Goal: Task Accomplishment & Management: Use online tool/utility

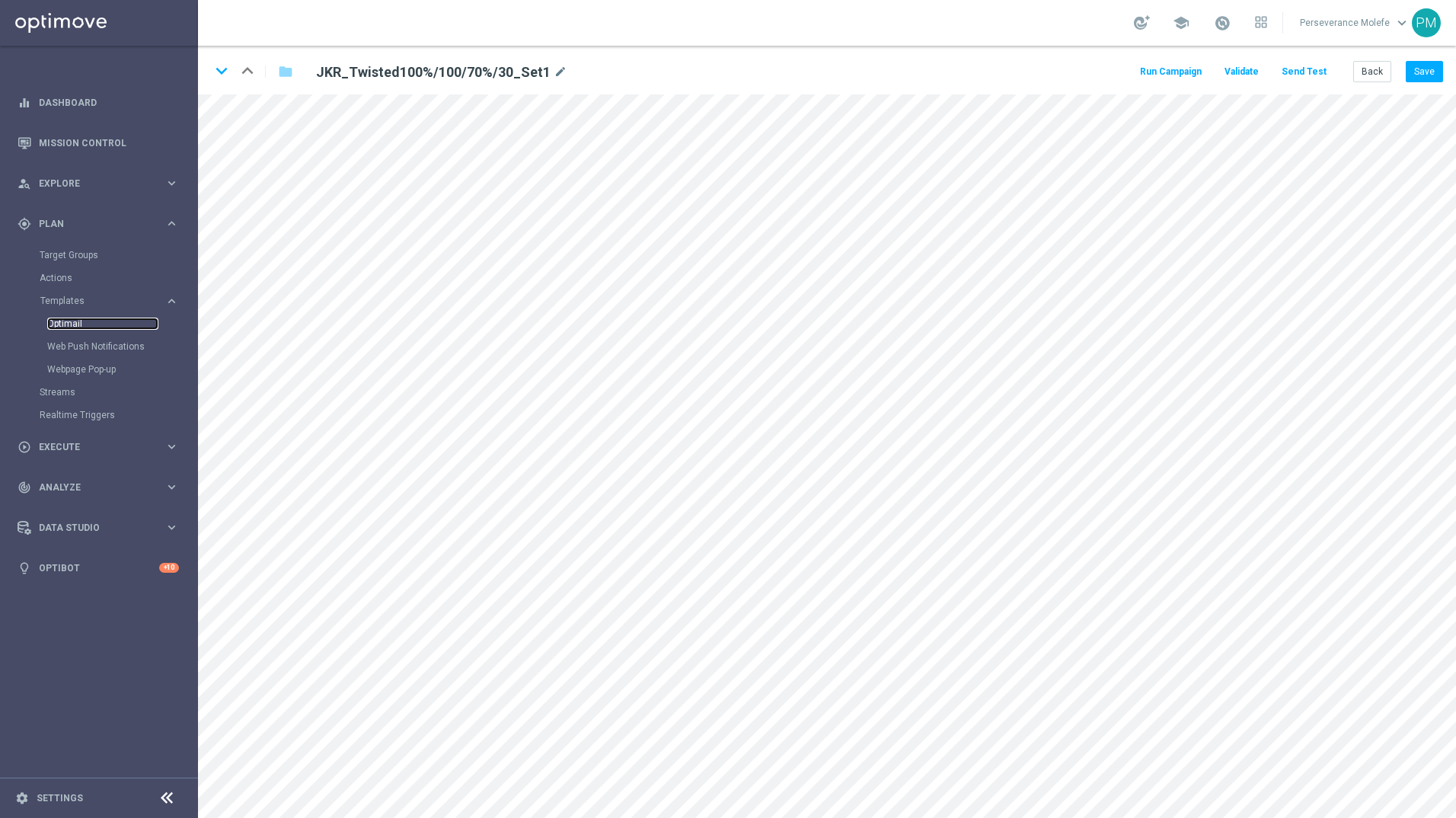
click at [80, 327] on link "Optimail" at bounding box center [102, 324] width 111 height 13
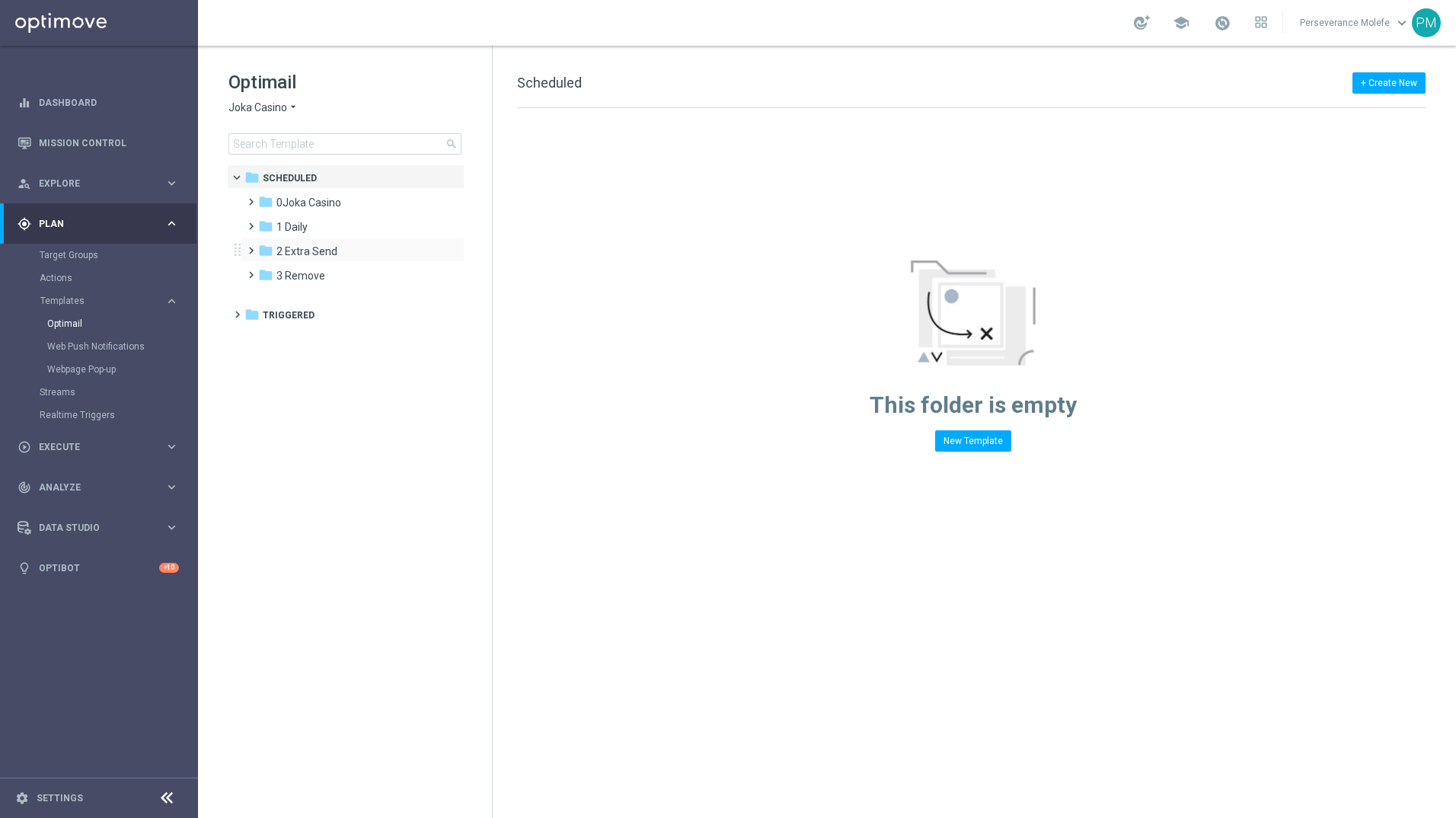
click at [323, 240] on div "folder 2 Extra Send more_vert" at bounding box center [353, 249] width 224 height 24
click at [281, 221] on span "1 Daily" at bounding box center [291, 227] width 31 height 13
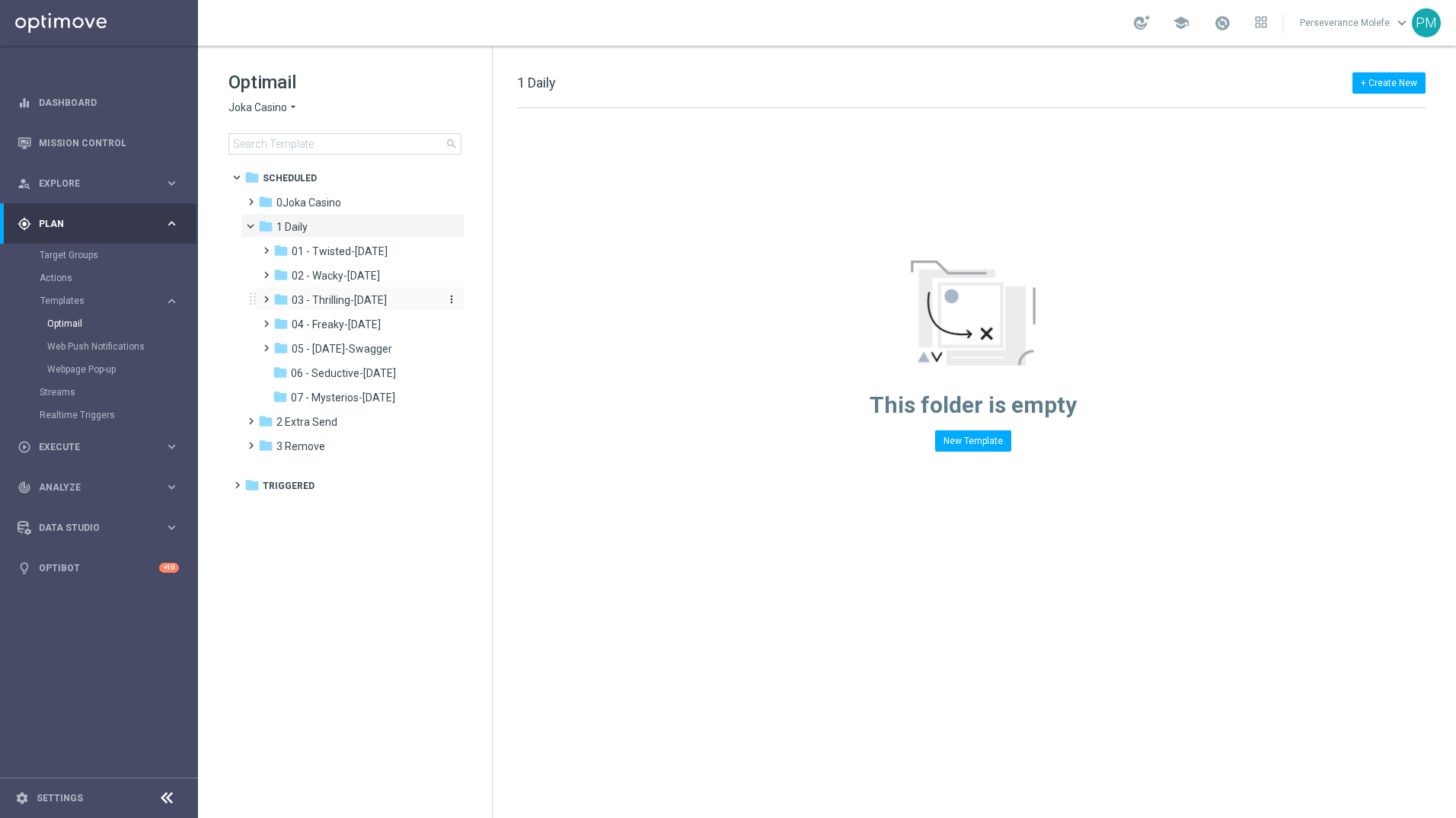
click at [355, 306] on span "03 - Thrilling-[DATE]" at bounding box center [340, 299] width 95 height 13
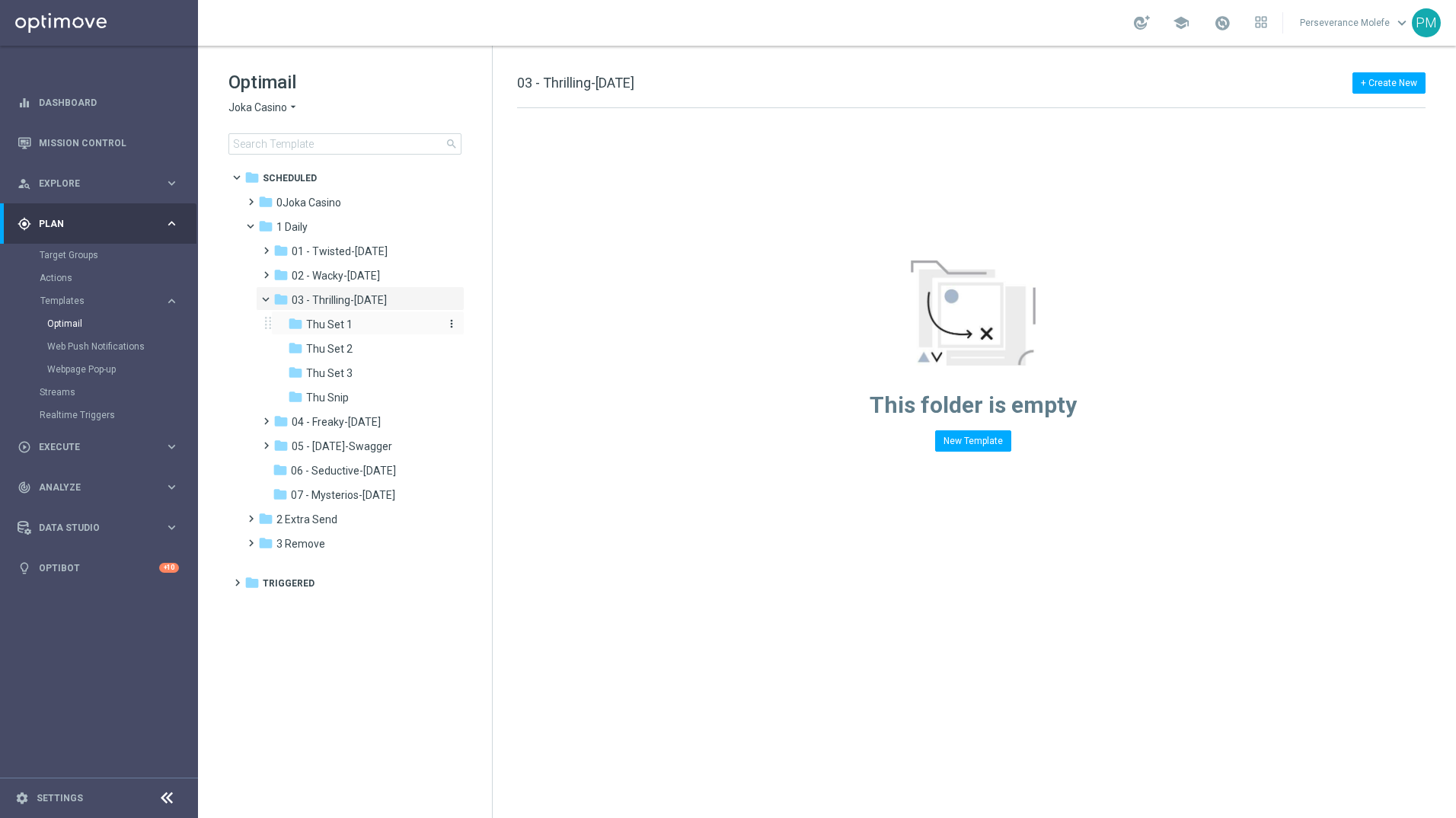
click at [353, 327] on div "folder Thu Set 1" at bounding box center [362, 325] width 150 height 18
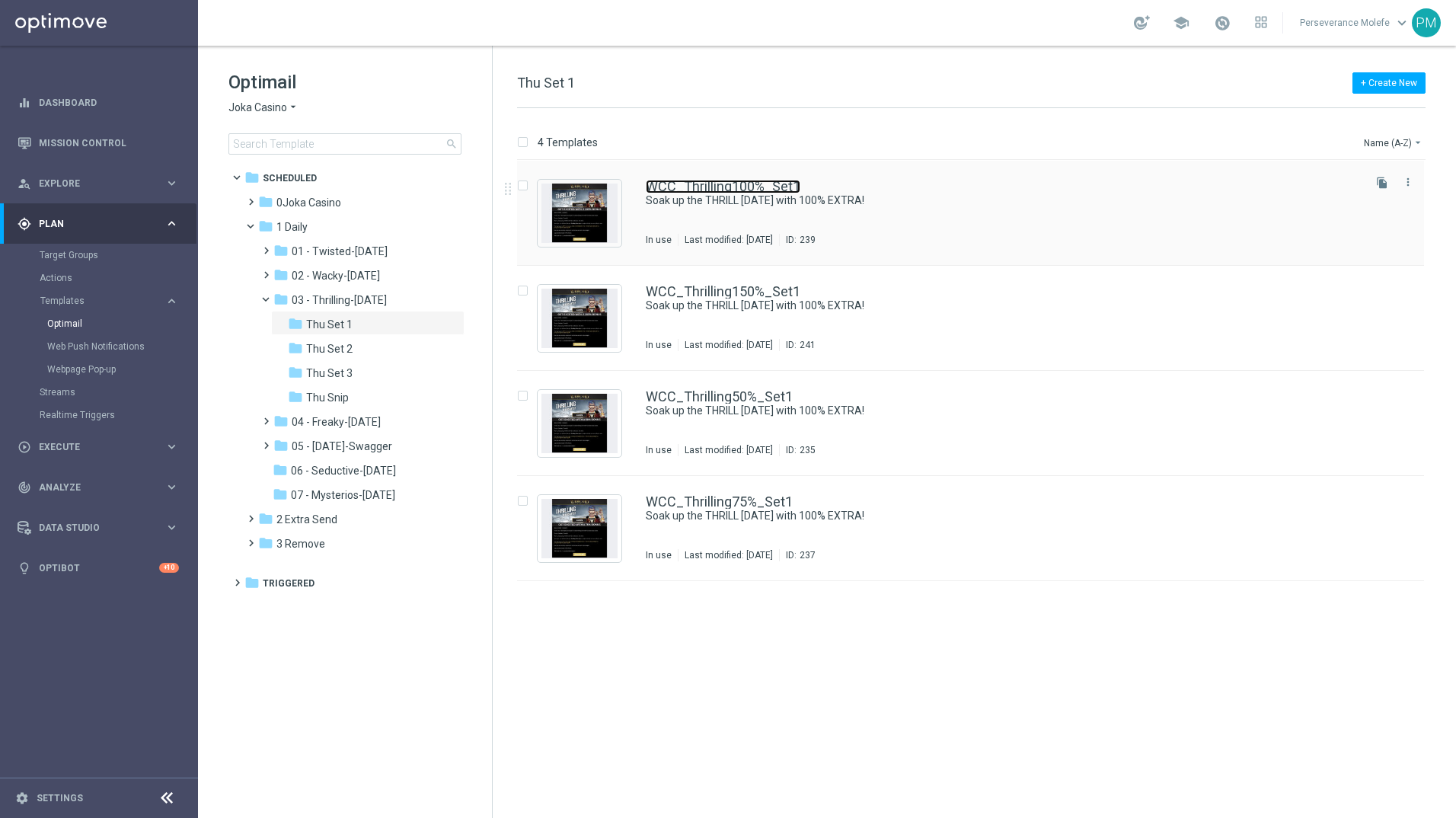
click at [652, 180] on link "WCC_Thrilling100%_Set1" at bounding box center [723, 187] width 155 height 13
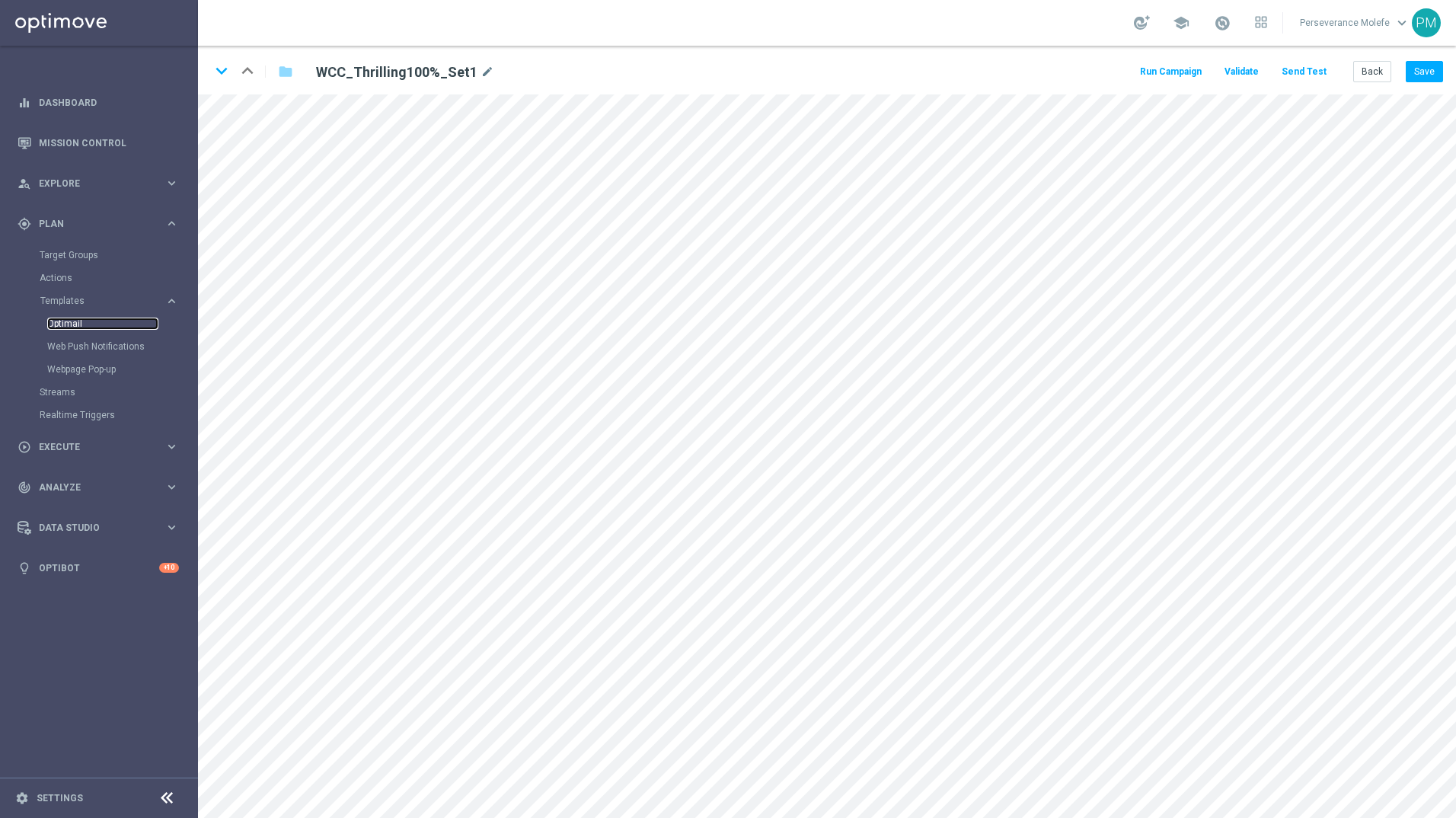
click at [69, 324] on link "Optimail" at bounding box center [102, 324] width 111 height 13
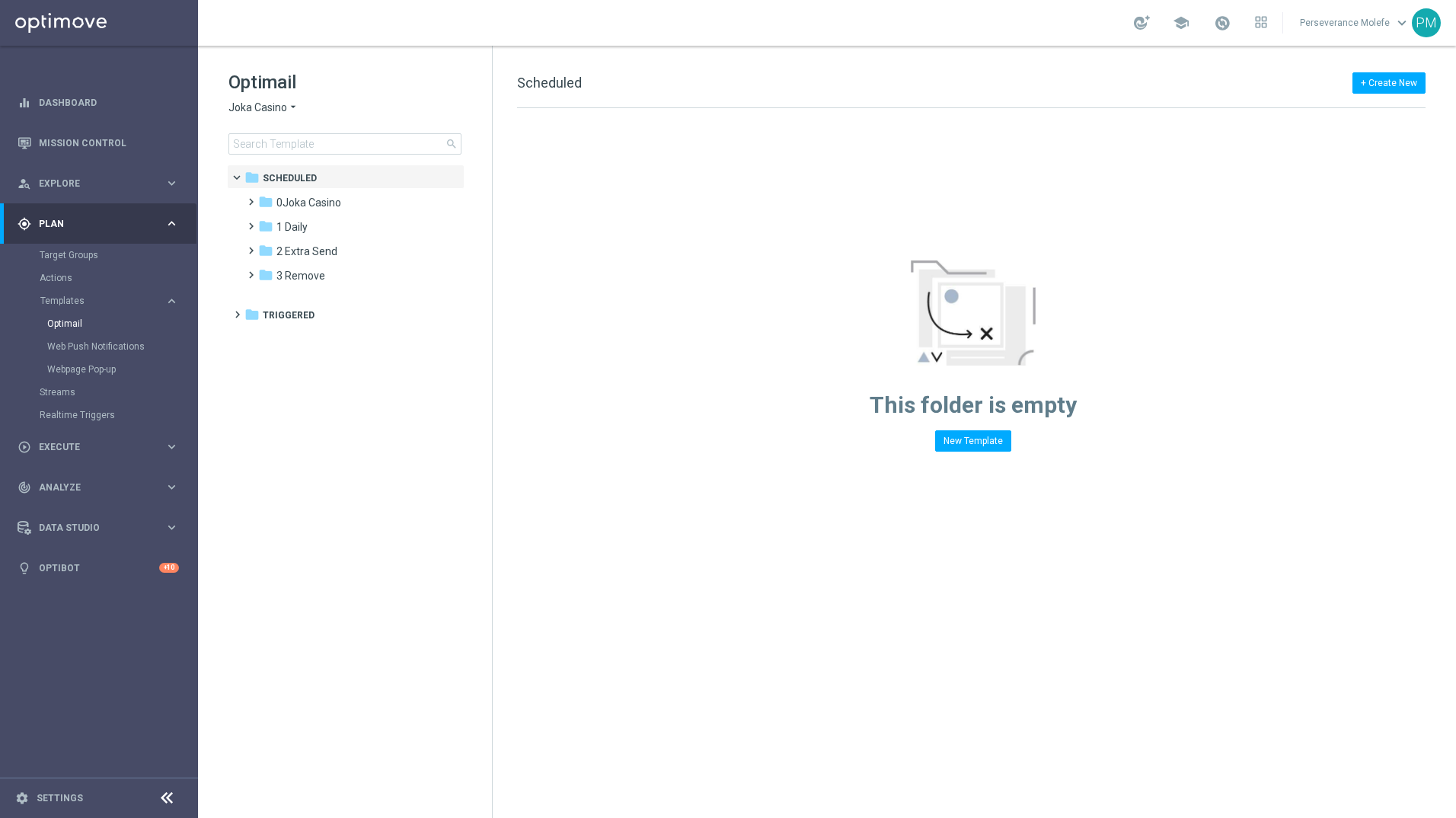
click at [266, 107] on span "Joka Casino" at bounding box center [258, 107] width 59 height 14
click at [292, 252] on div "Casino Joka" at bounding box center [286, 253] width 115 height 18
click at [340, 278] on div "folder 4 [DATE]" at bounding box center [345, 276] width 175 height 18
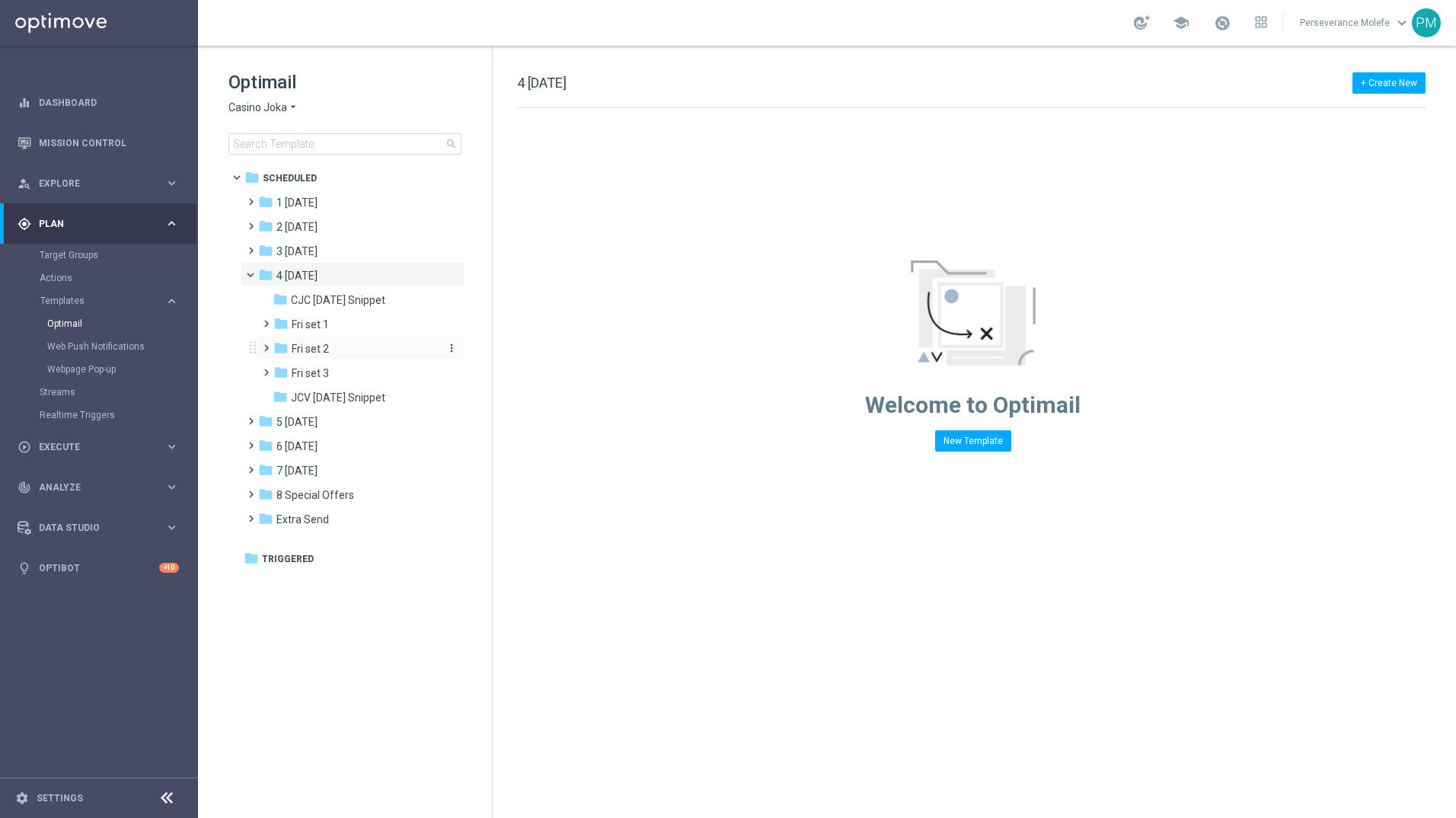
click at [333, 355] on div "folder Fri set 2" at bounding box center [355, 349] width 162 height 18
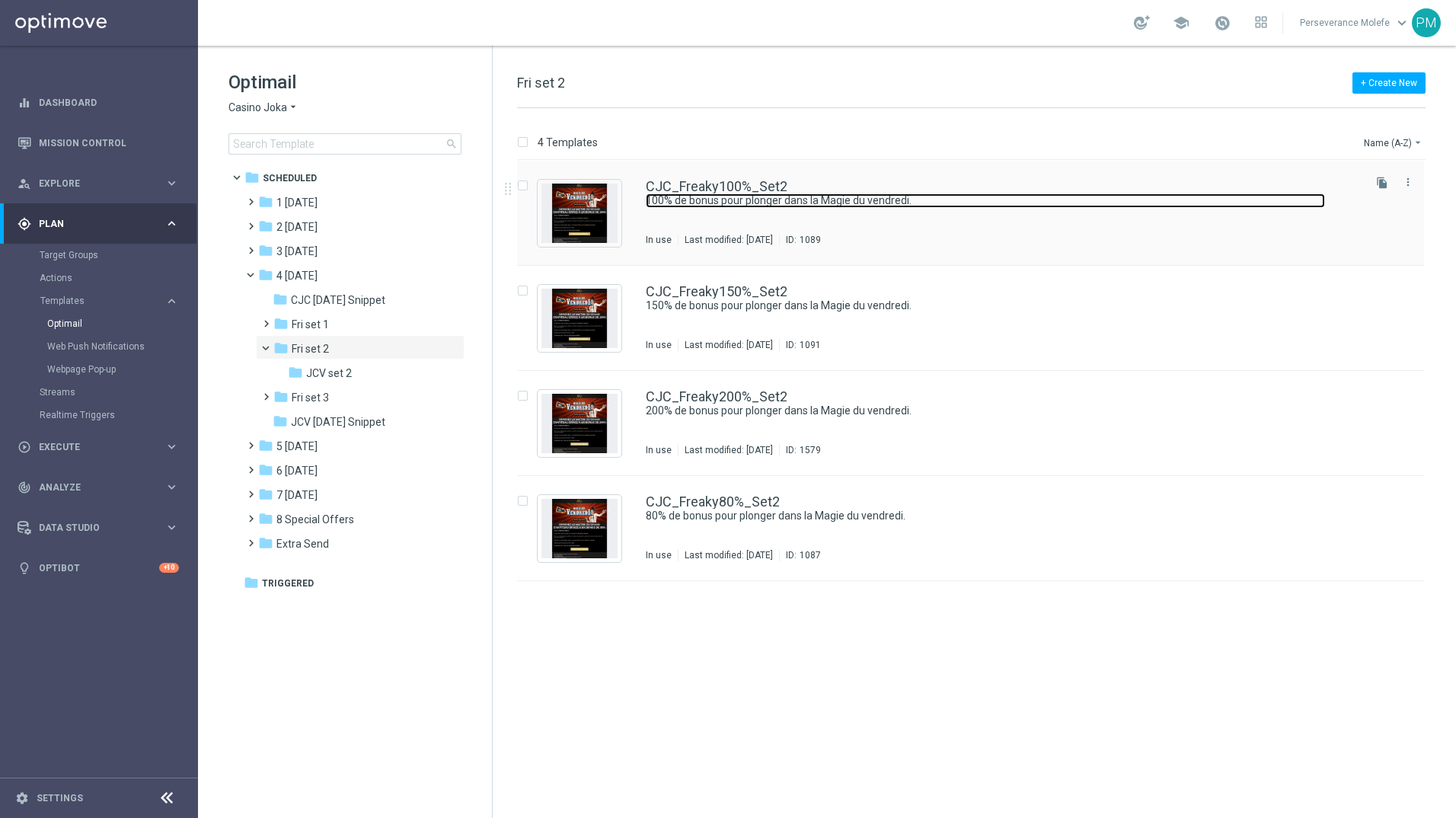
click at [735, 203] on link "100% de bonus pour plonger dans la Magie du vendredi." at bounding box center [985, 200] width 679 height 14
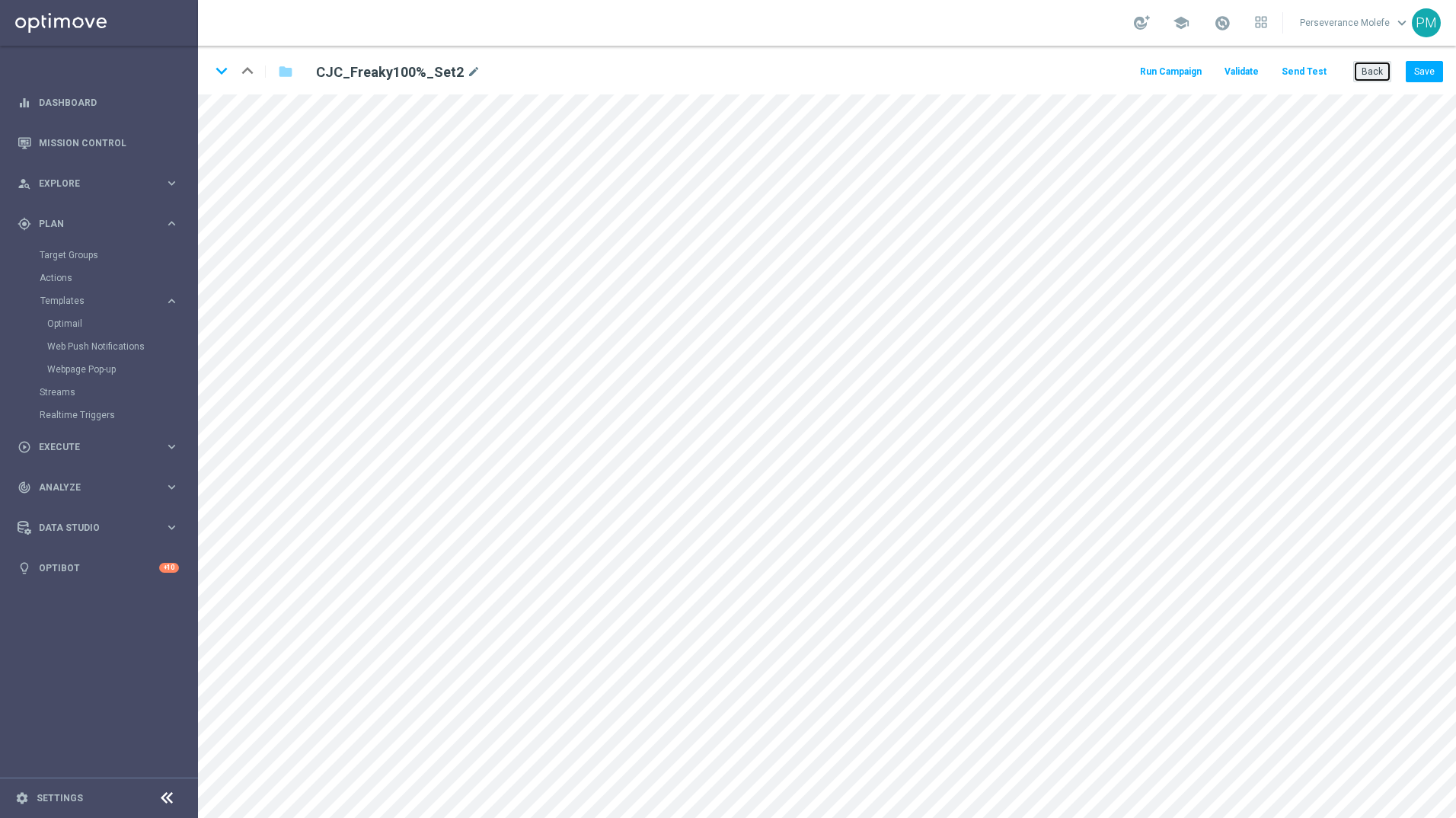
click at [1372, 80] on button "Back" at bounding box center [1372, 71] width 38 height 21
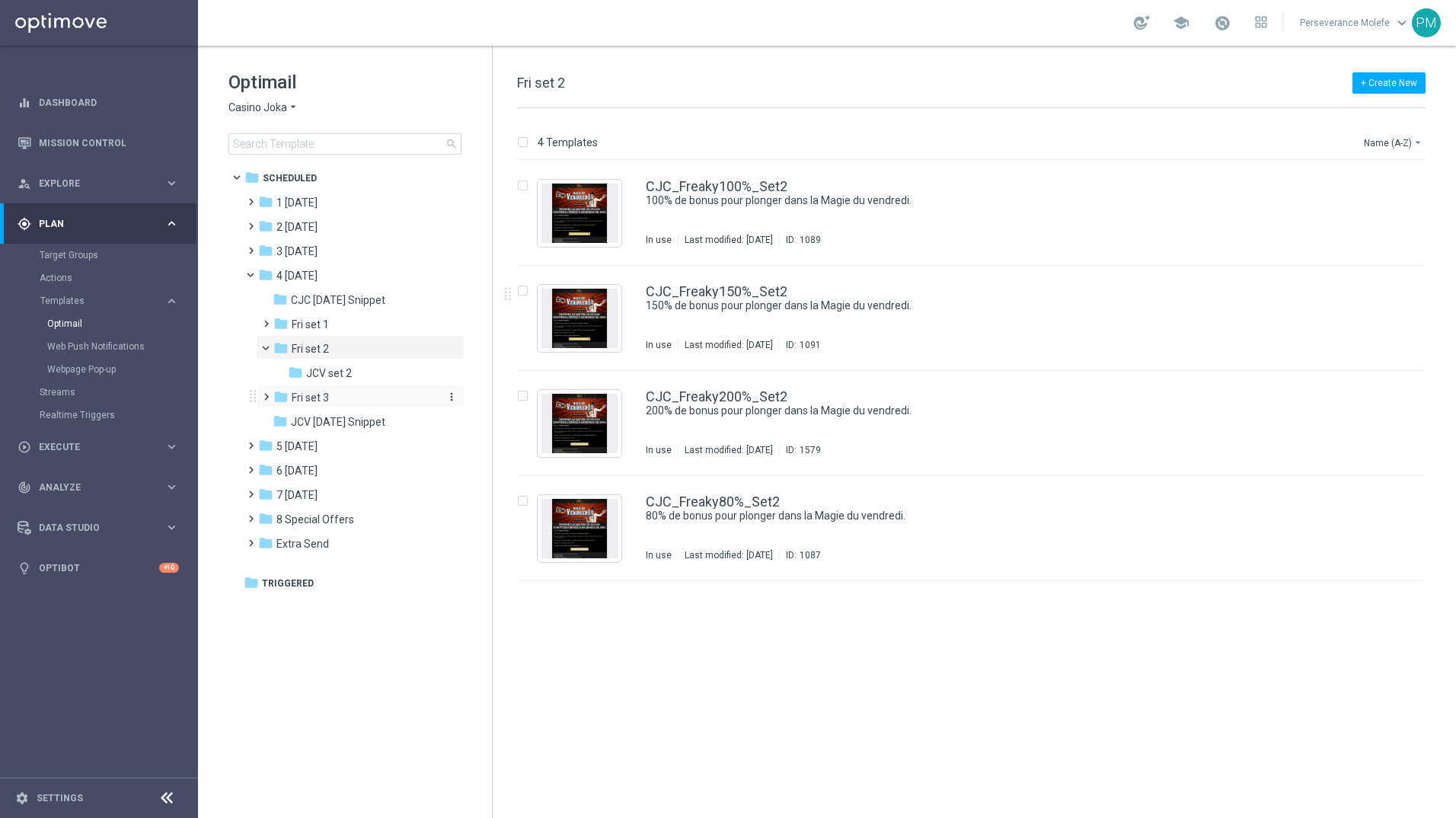
click at [358, 403] on div "folder Fri set 3" at bounding box center [355, 397] width 162 height 18
click at [348, 229] on div "folder 2 [DATE]" at bounding box center [345, 227] width 175 height 18
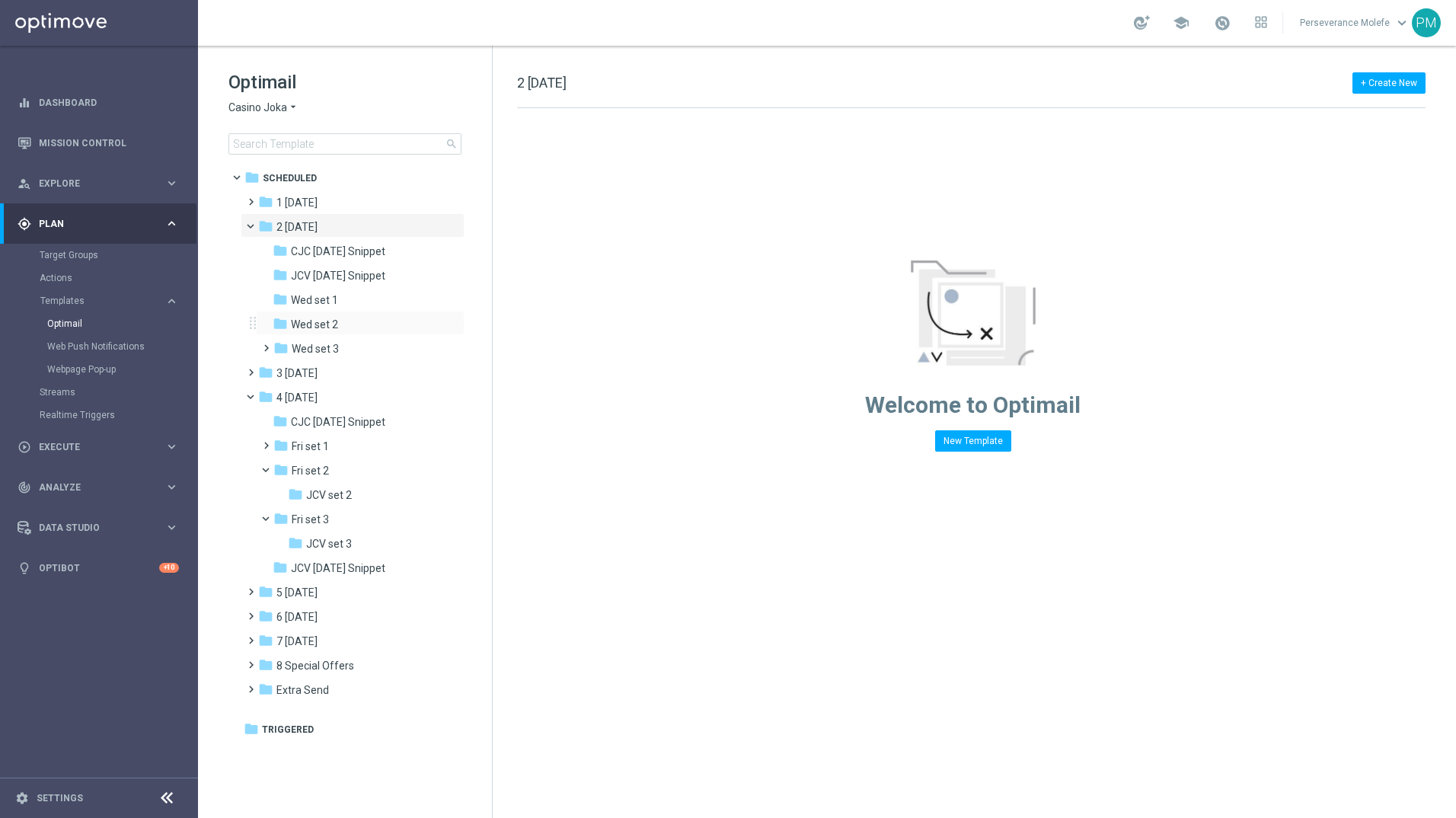
click at [384, 310] on div "folder Wed set 2 more_vert" at bounding box center [360, 322] width 208 height 24
click at [392, 292] on div "folder Wed set 1" at bounding box center [354, 300] width 162 height 18
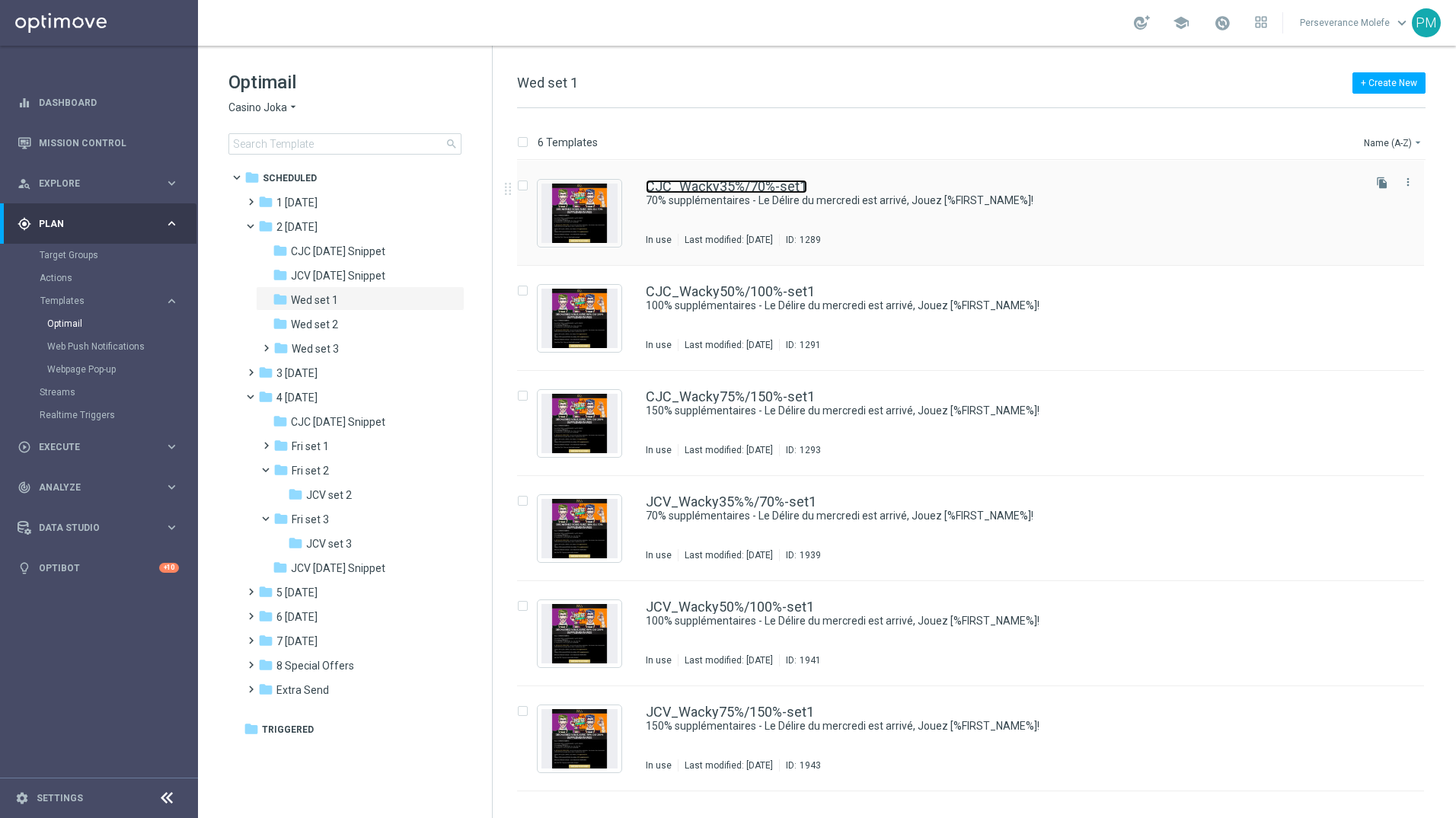
click at [695, 185] on link "CJC_Wacky35%/70%-set1" at bounding box center [726, 187] width 161 height 13
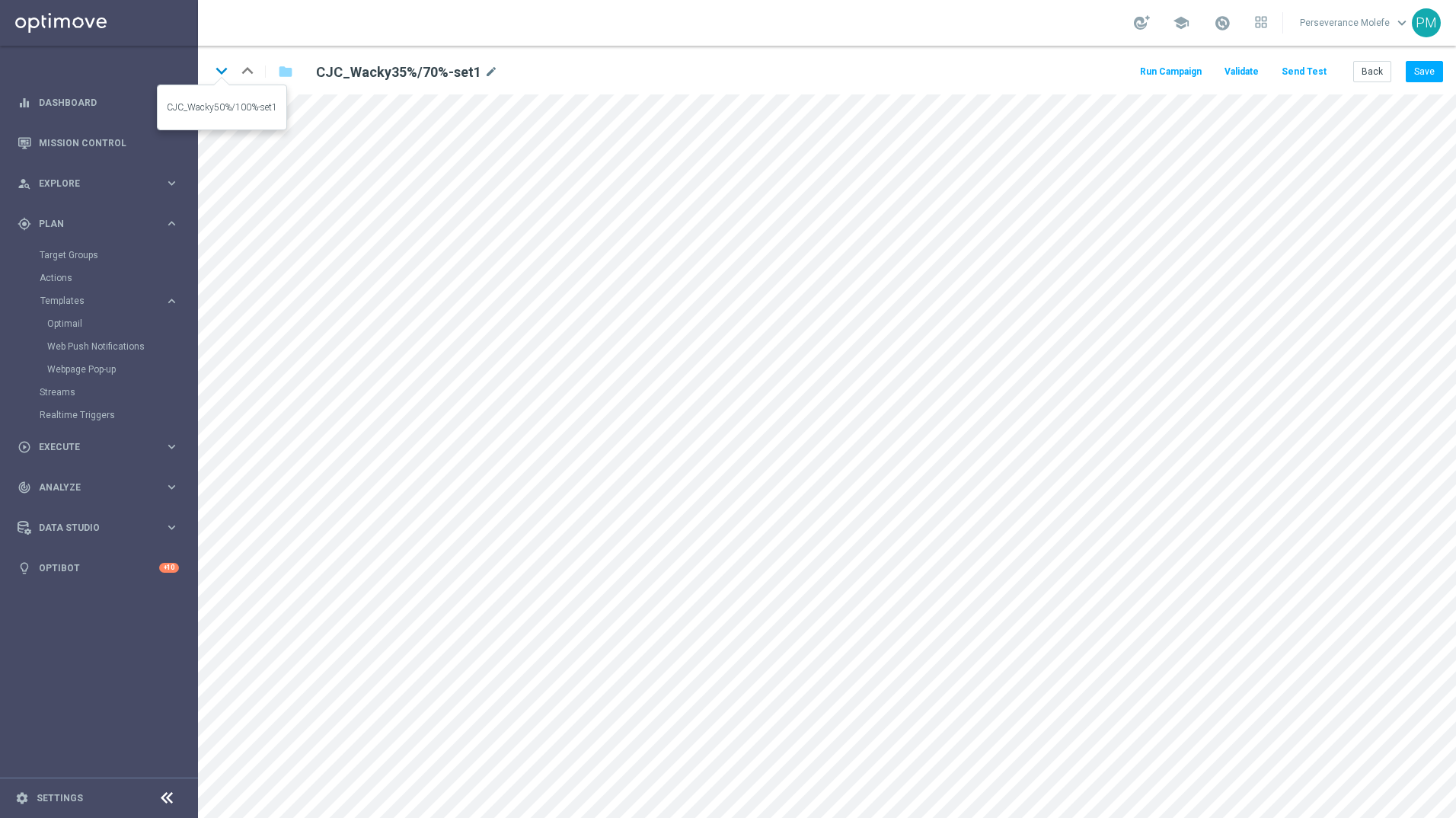
click at [226, 71] on icon "keyboard_arrow_down" at bounding box center [221, 70] width 23 height 23
click at [69, 319] on link "Optimail" at bounding box center [102, 324] width 111 height 13
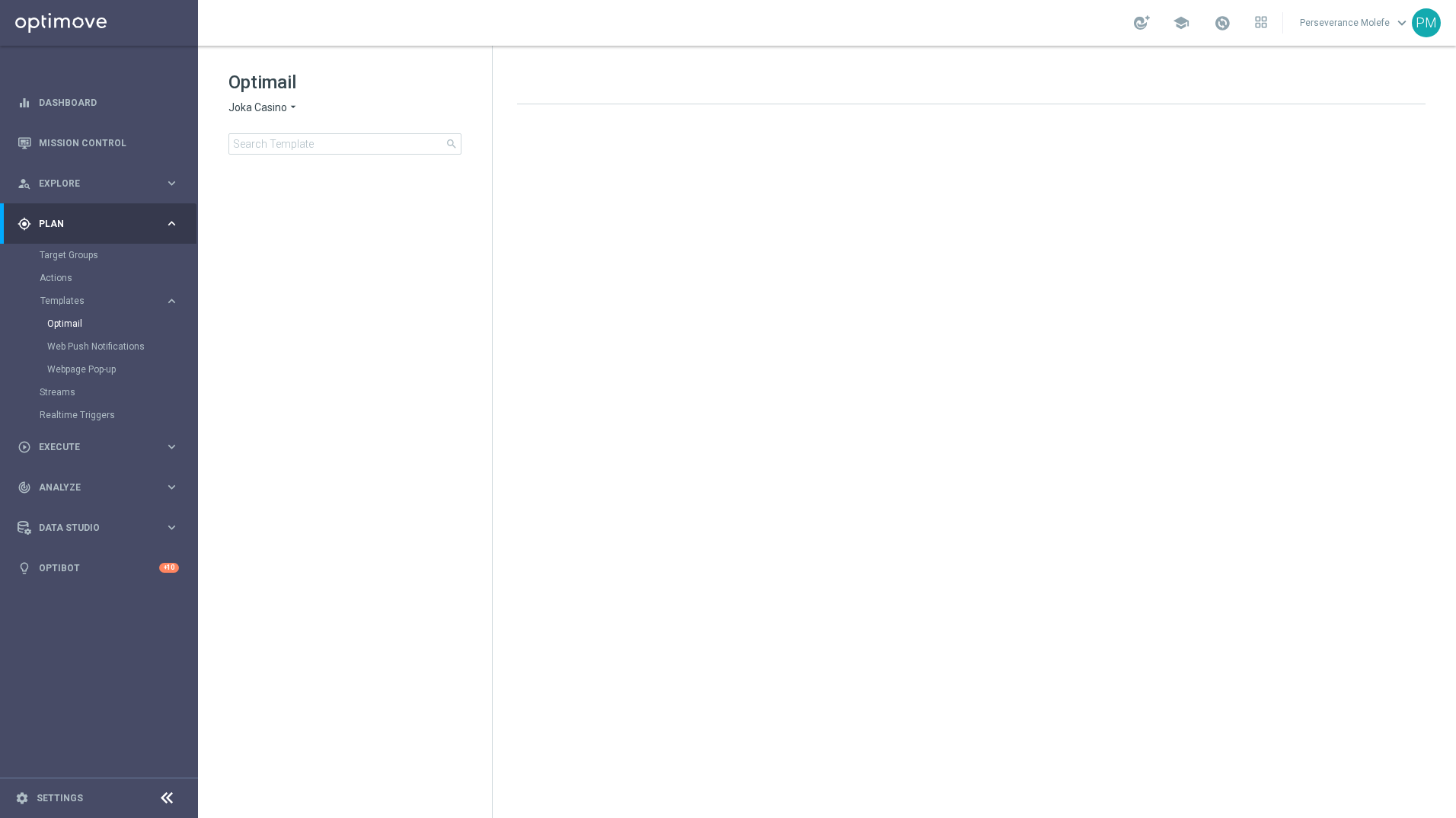
click at [298, 90] on h1 "Optimail" at bounding box center [345, 82] width 233 height 24
click at [282, 112] on span "Joka Casino" at bounding box center [258, 107] width 59 height 14
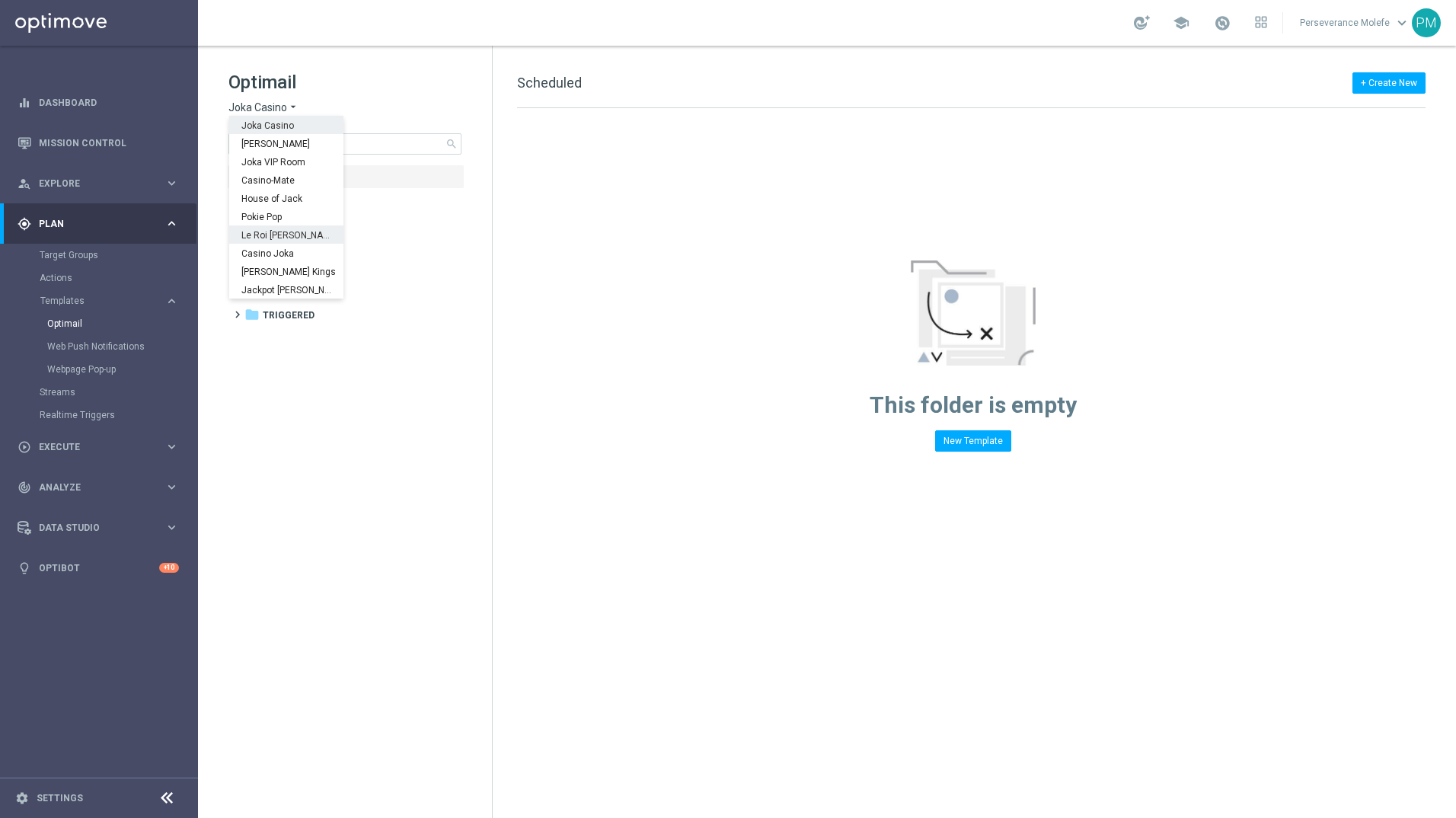
click at [0, 0] on span "Le Roi [PERSON_NAME]" at bounding box center [0, 0] width 0 height 0
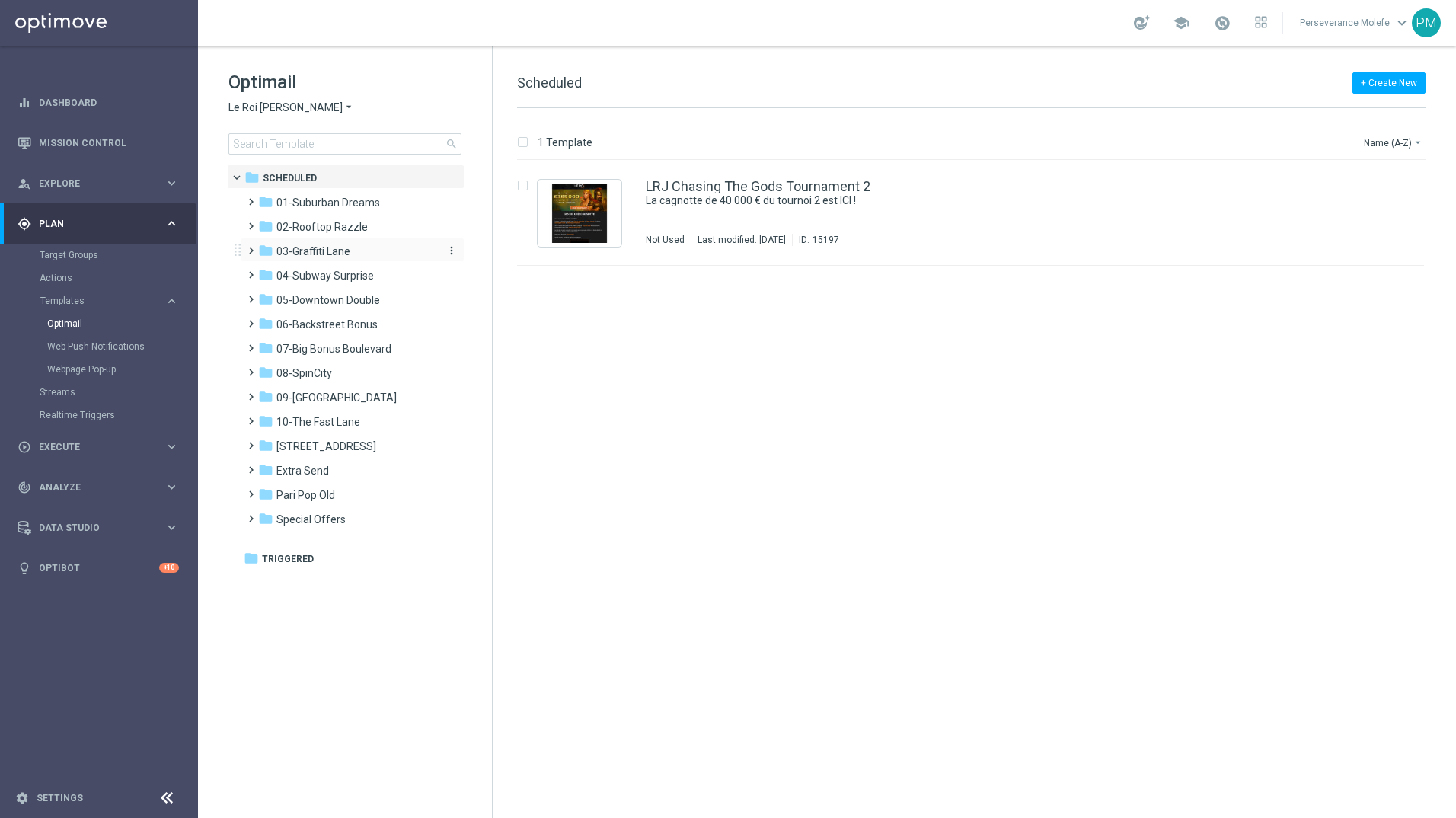
click at [310, 253] on span "03-Graffiti Lane" at bounding box center [313, 251] width 74 height 13
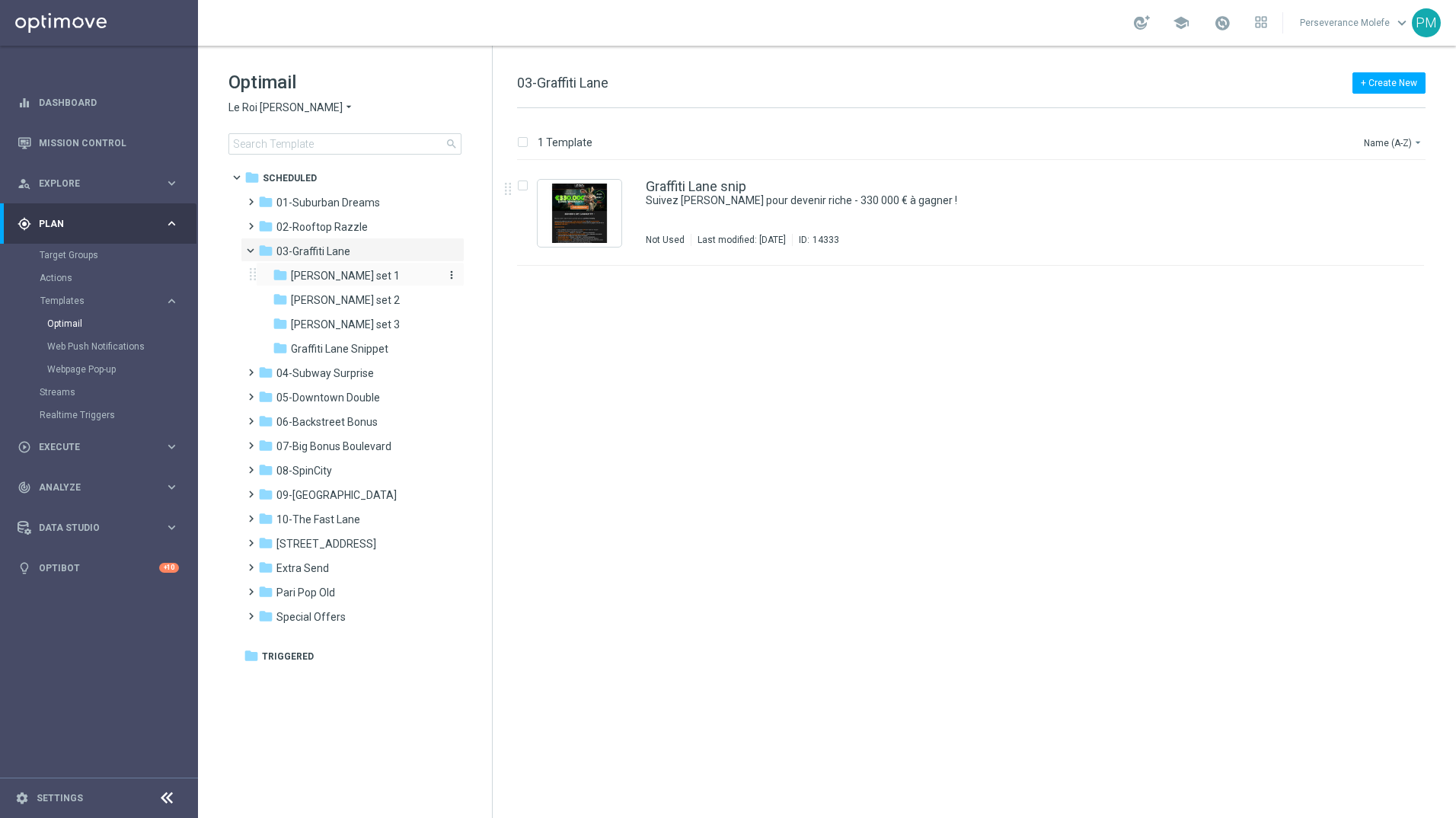
click at [402, 272] on div "folder [PERSON_NAME] set 1" at bounding box center [354, 276] width 162 height 18
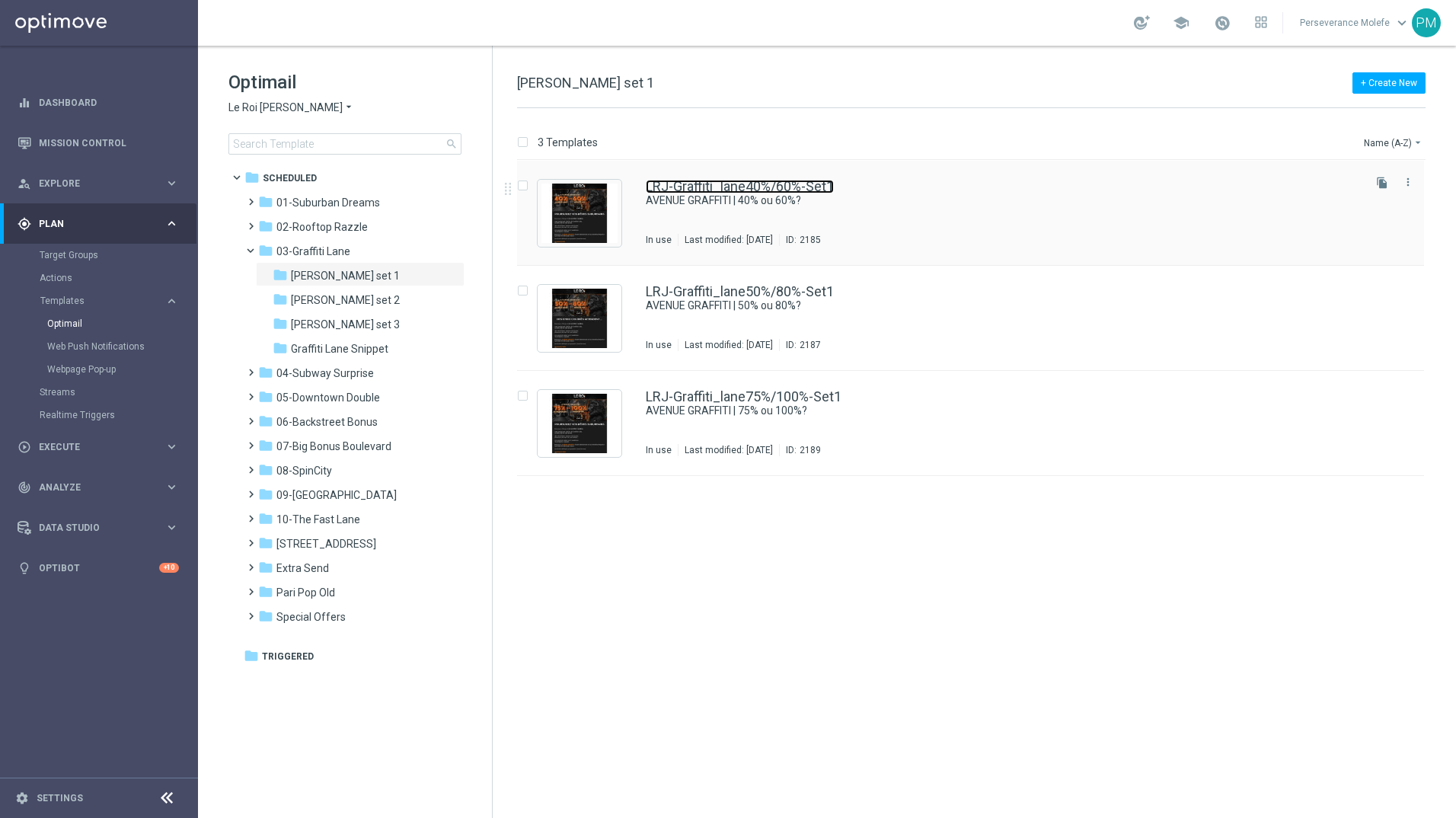
click at [661, 183] on link "LRJ-Graffiti_lane40%/60%-Set1" at bounding box center [739, 187] width 188 height 13
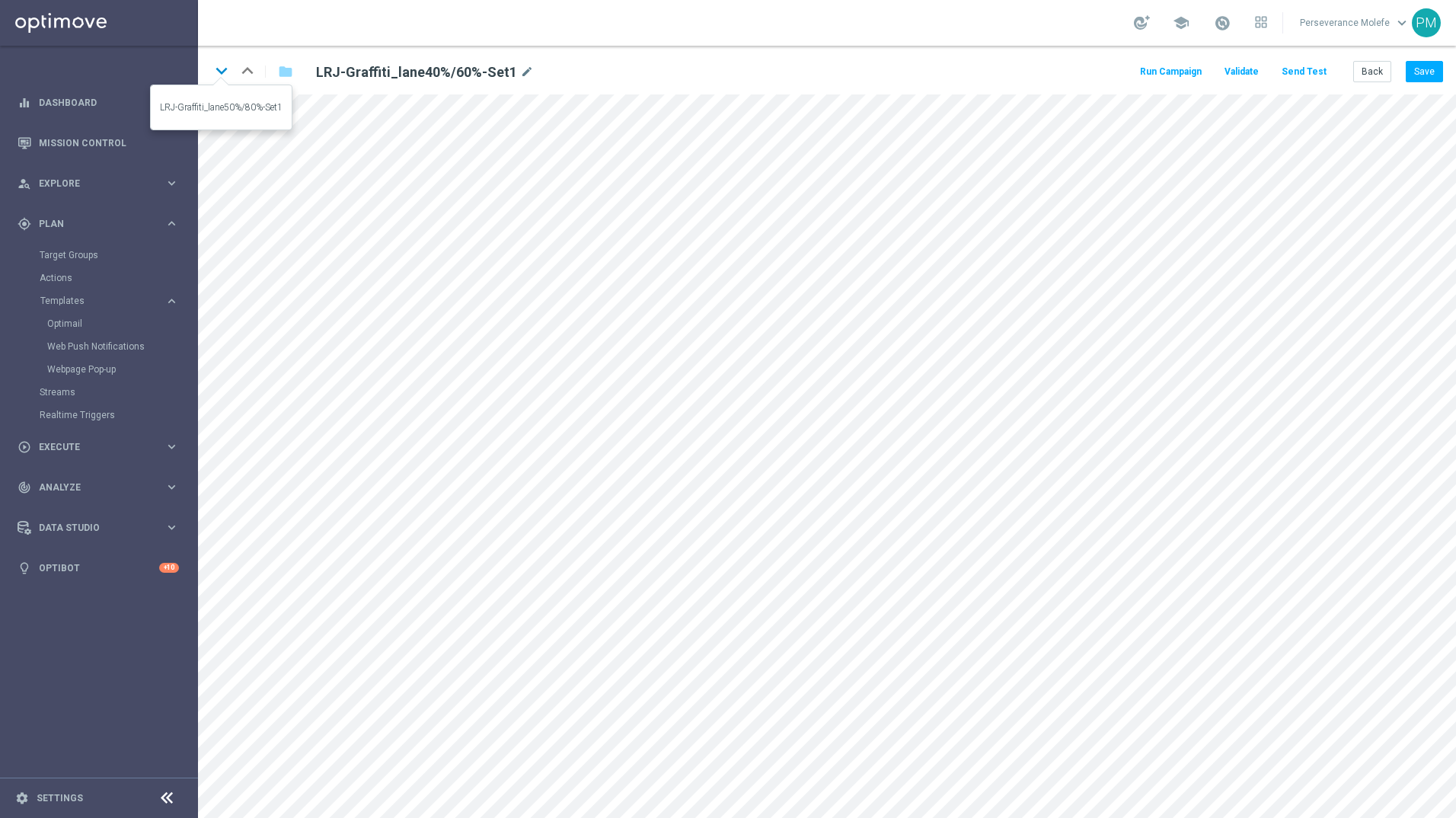
click at [222, 64] on icon "keyboard_arrow_down" at bounding box center [221, 70] width 23 height 23
drag, startPoint x: 249, startPoint y: 56, endPoint x: 259, endPoint y: 53, distance: 10.4
click at [258, 54] on div "keyboard_arrow_down keyboard_arrow_up folder LRJ-Graffiti_lane50%/80%-Set1 mode…" at bounding box center [827, 70] width 1258 height 49
